Goal: Task Accomplishment & Management: Manage account settings

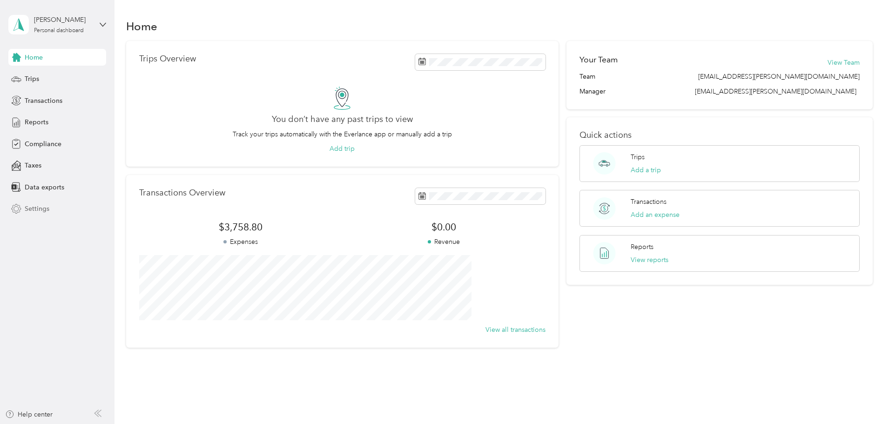
click at [44, 202] on div "Settings" at bounding box center [57, 209] width 98 height 17
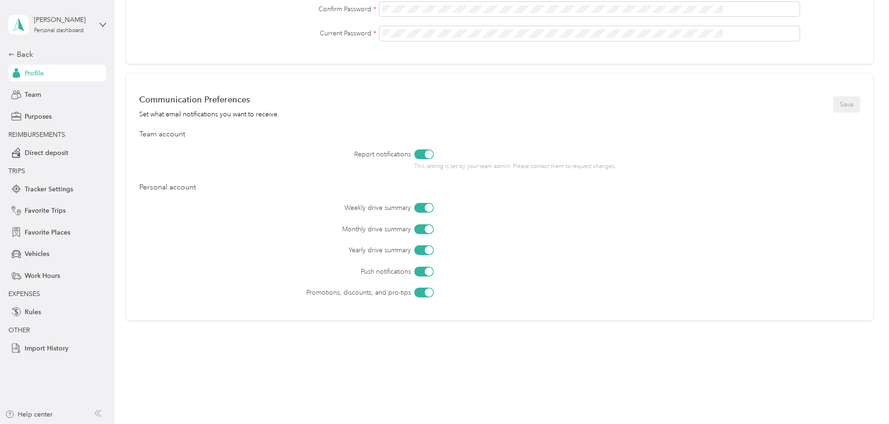
scroll to position [318, 0]
click at [51, 349] on span "Import History" at bounding box center [47, 348] width 44 height 10
